Goal: Task Accomplishment & Management: Use online tool/utility

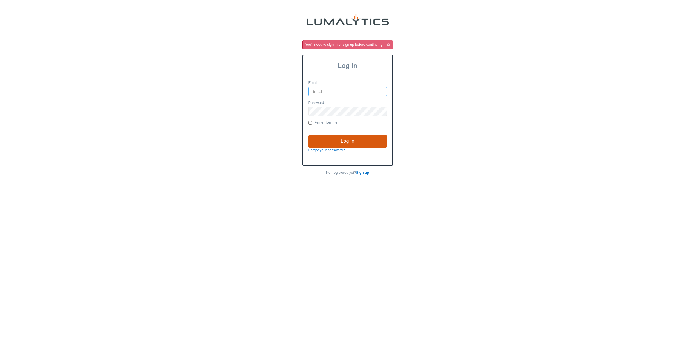
type input "[EMAIL_ADDRESS][DOMAIN_NAME]"
click at [372, 143] on input "Log In" at bounding box center [348, 141] width 78 height 13
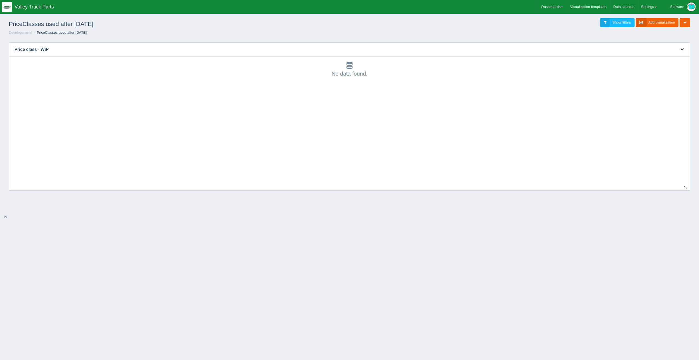
click at [683, 48] on icon "button" at bounding box center [683, 49] width 4 height 4
click at [669, 55] on link "Edit chart" at bounding box center [664, 58] width 44 height 8
click at [652, 59] on link "Edit chart" at bounding box center [664, 58] width 44 height 8
click at [649, 60] on link "Edit chart" at bounding box center [664, 58] width 44 height 8
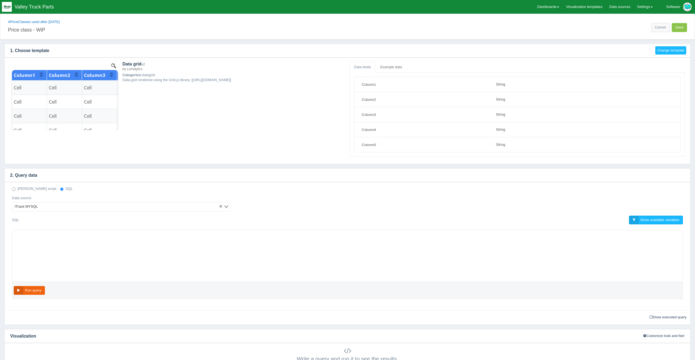
select select "string"
